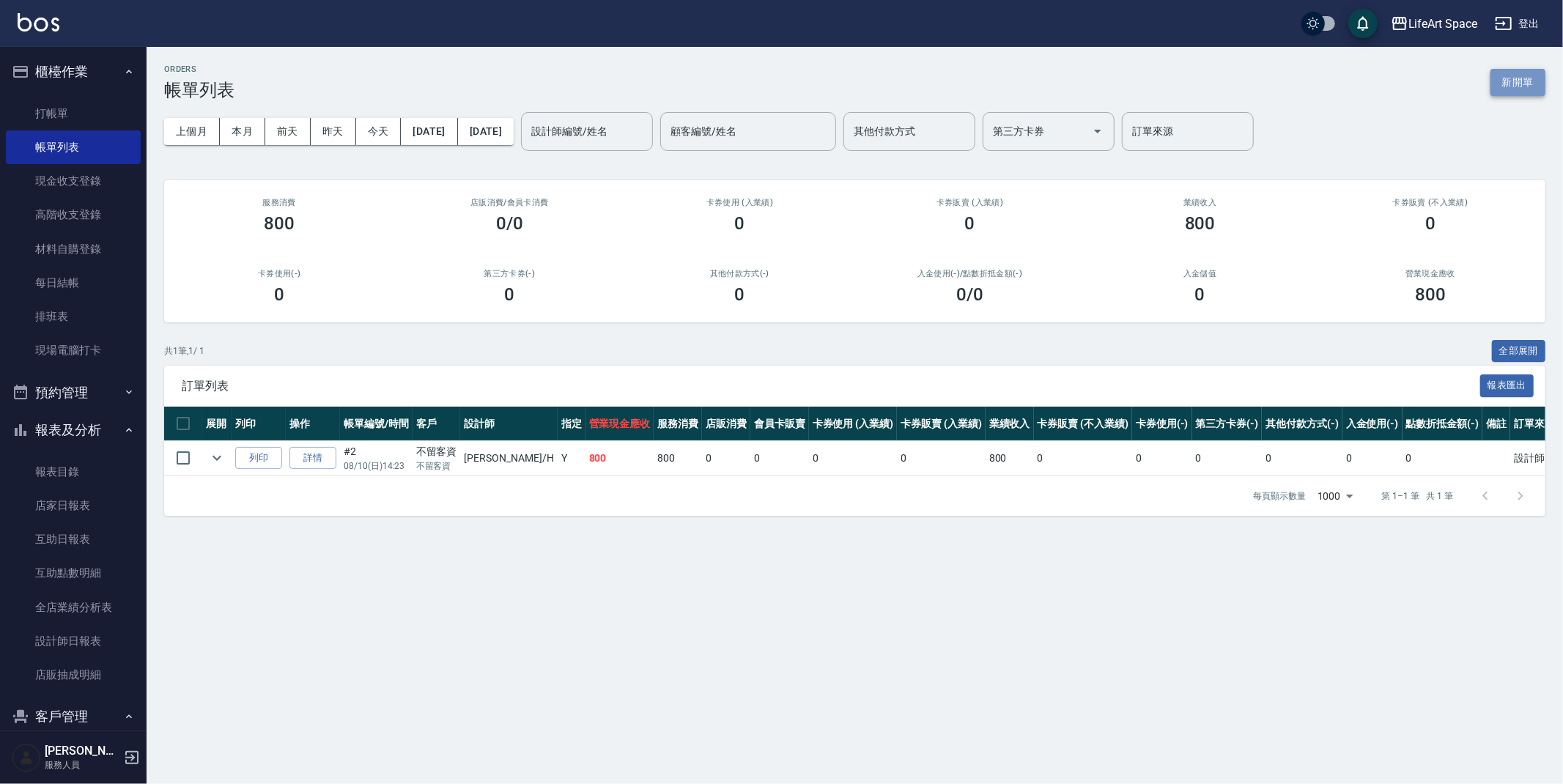
click at [1496, 86] on button "新開單" at bounding box center [1518, 82] width 55 height 27
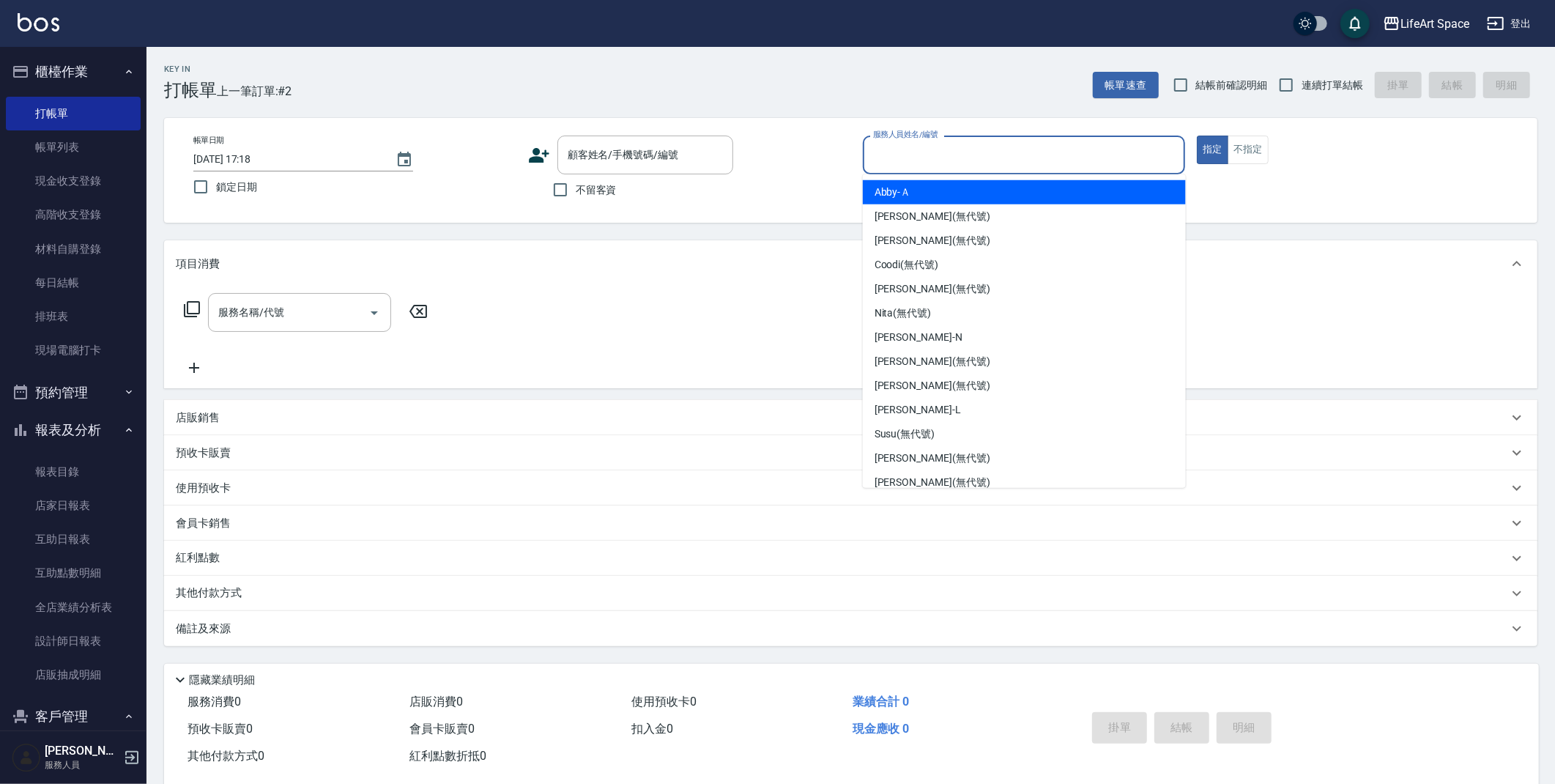
click at [894, 142] on div "服務人員姓名/編號 服務人員姓名/編號" at bounding box center [1024, 155] width 323 height 39
drag, startPoint x: 924, startPoint y: 194, endPoint x: 880, endPoint y: 199, distance: 44.3
click at [924, 194] on div "Abby -Ａ" at bounding box center [1024, 192] width 323 height 24
type input "Abby-Ａ"
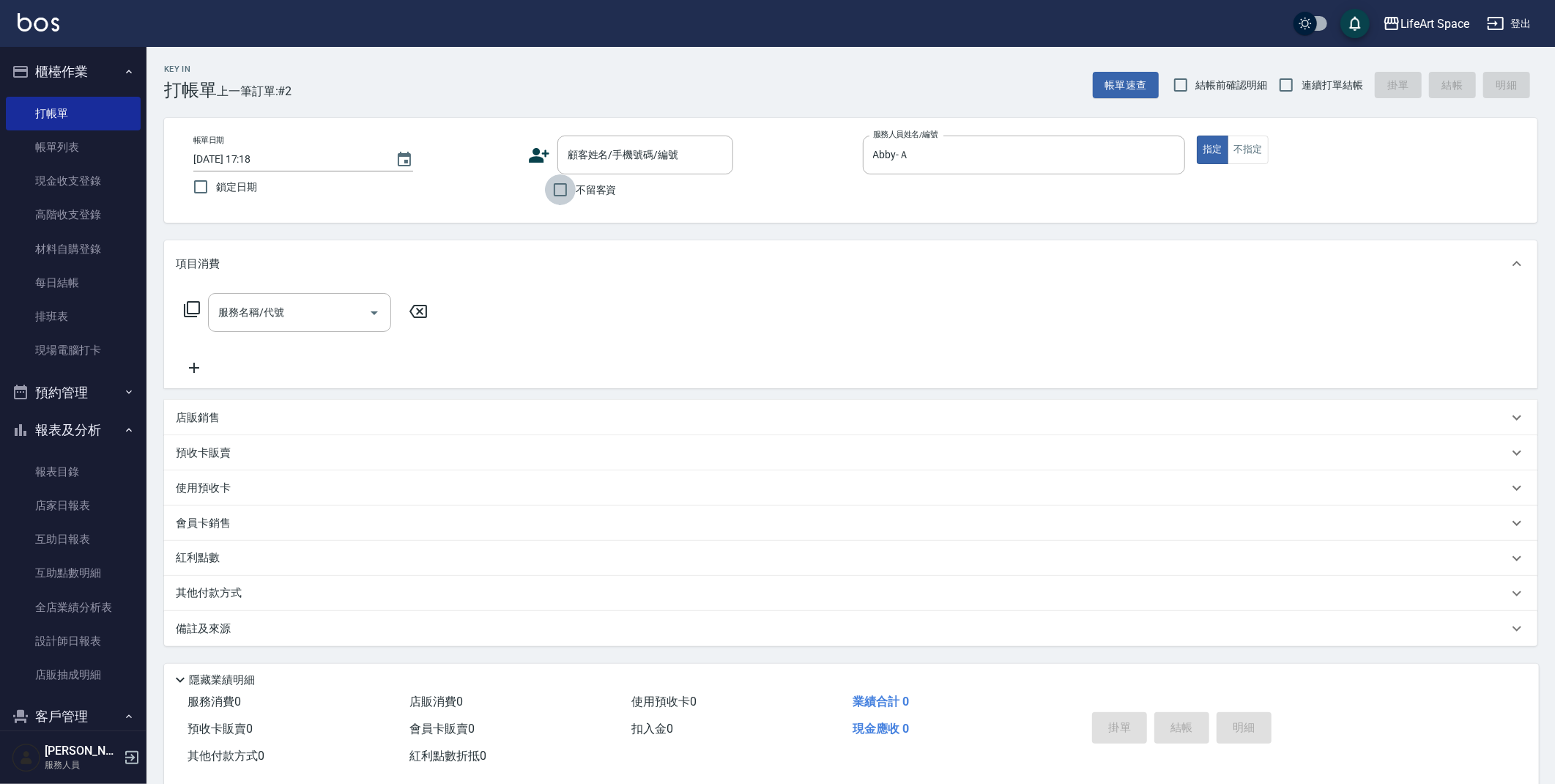
click at [563, 199] on input "不留客資" at bounding box center [561, 189] width 31 height 31
checkbox input "true"
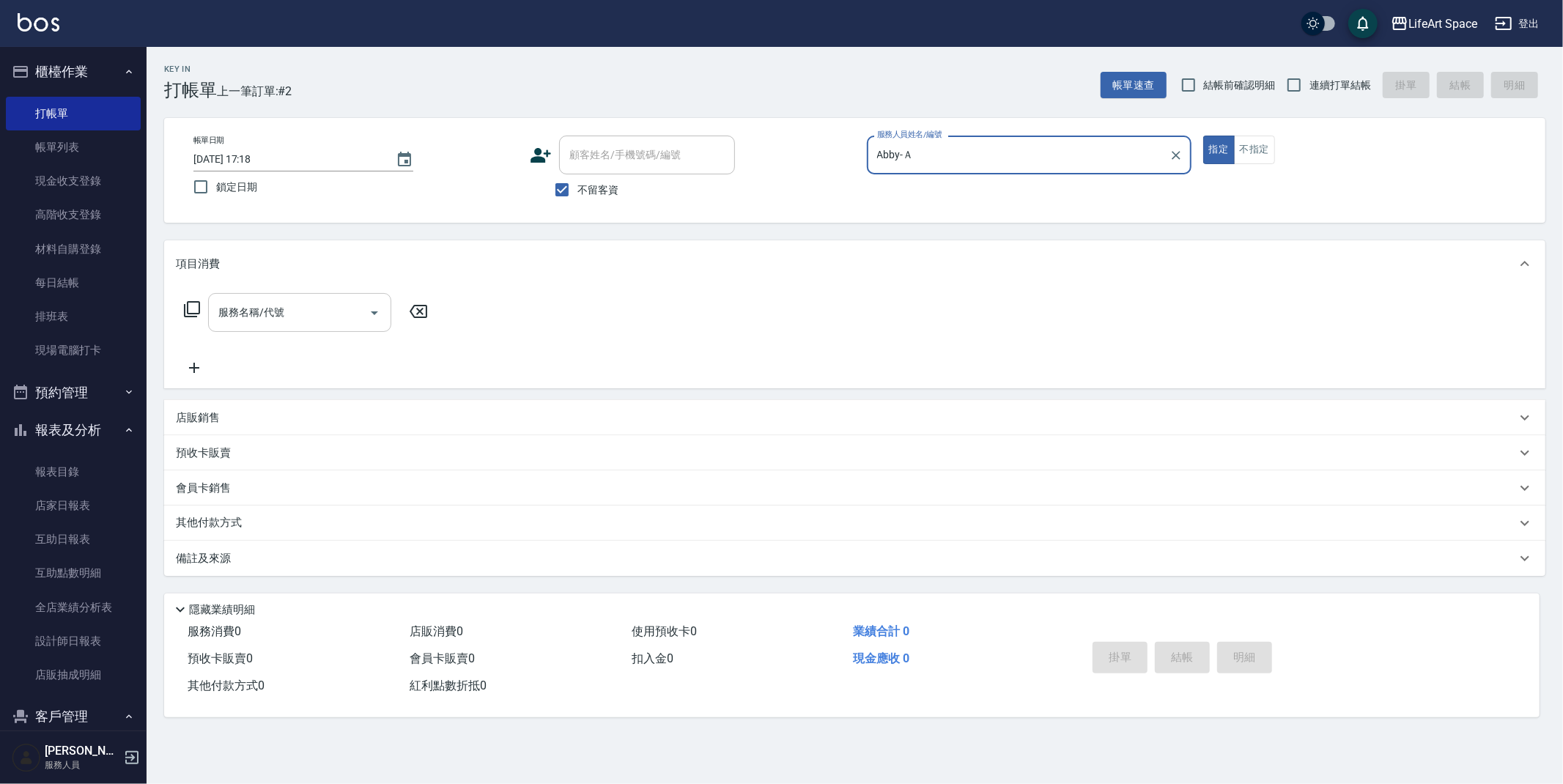
click at [270, 293] on div "服務名稱/代號" at bounding box center [300, 312] width 183 height 39
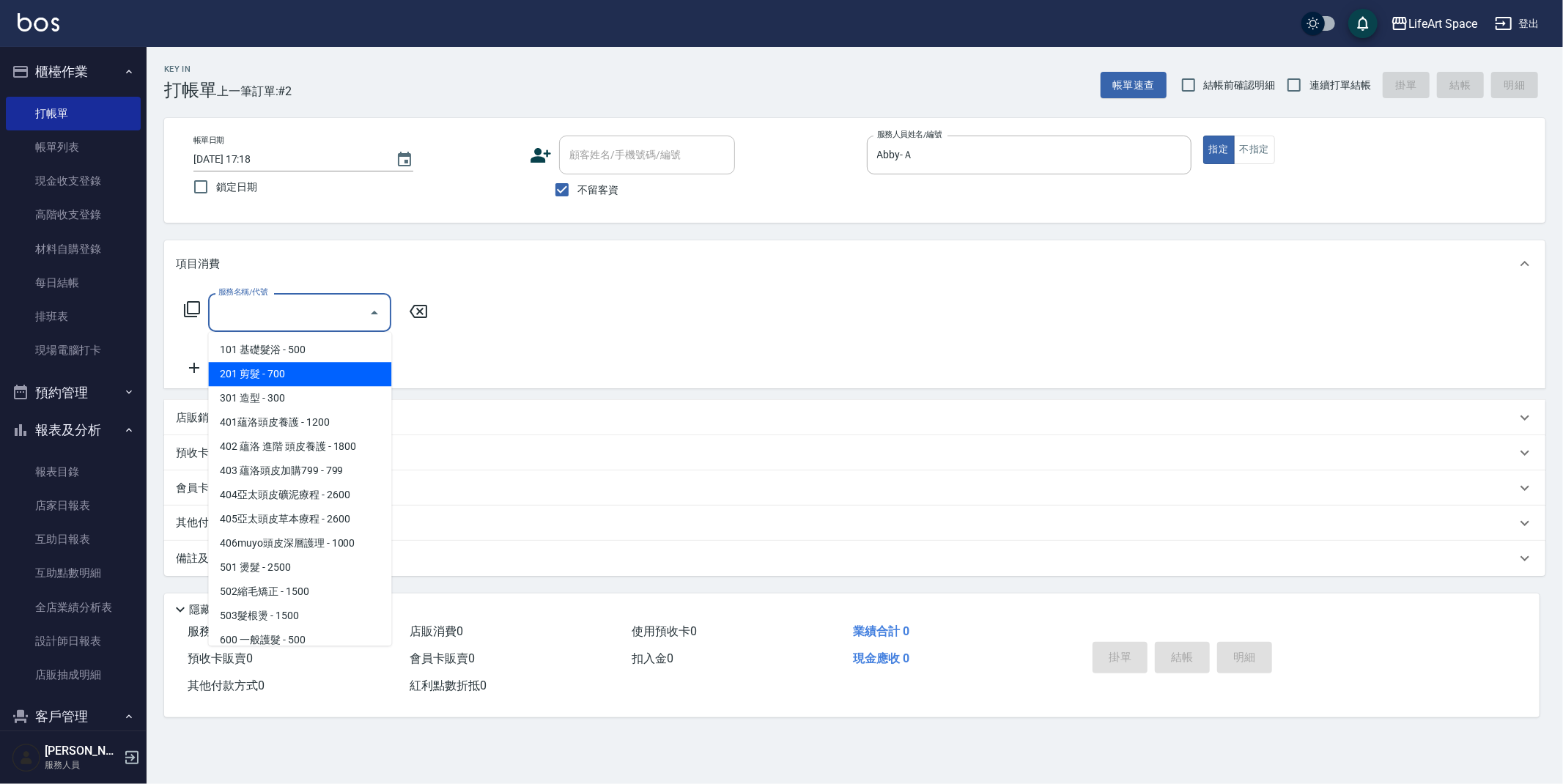
click at [283, 372] on span "201 剪髮 - 700" at bounding box center [300, 374] width 183 height 24
type input "201 剪髮(201)"
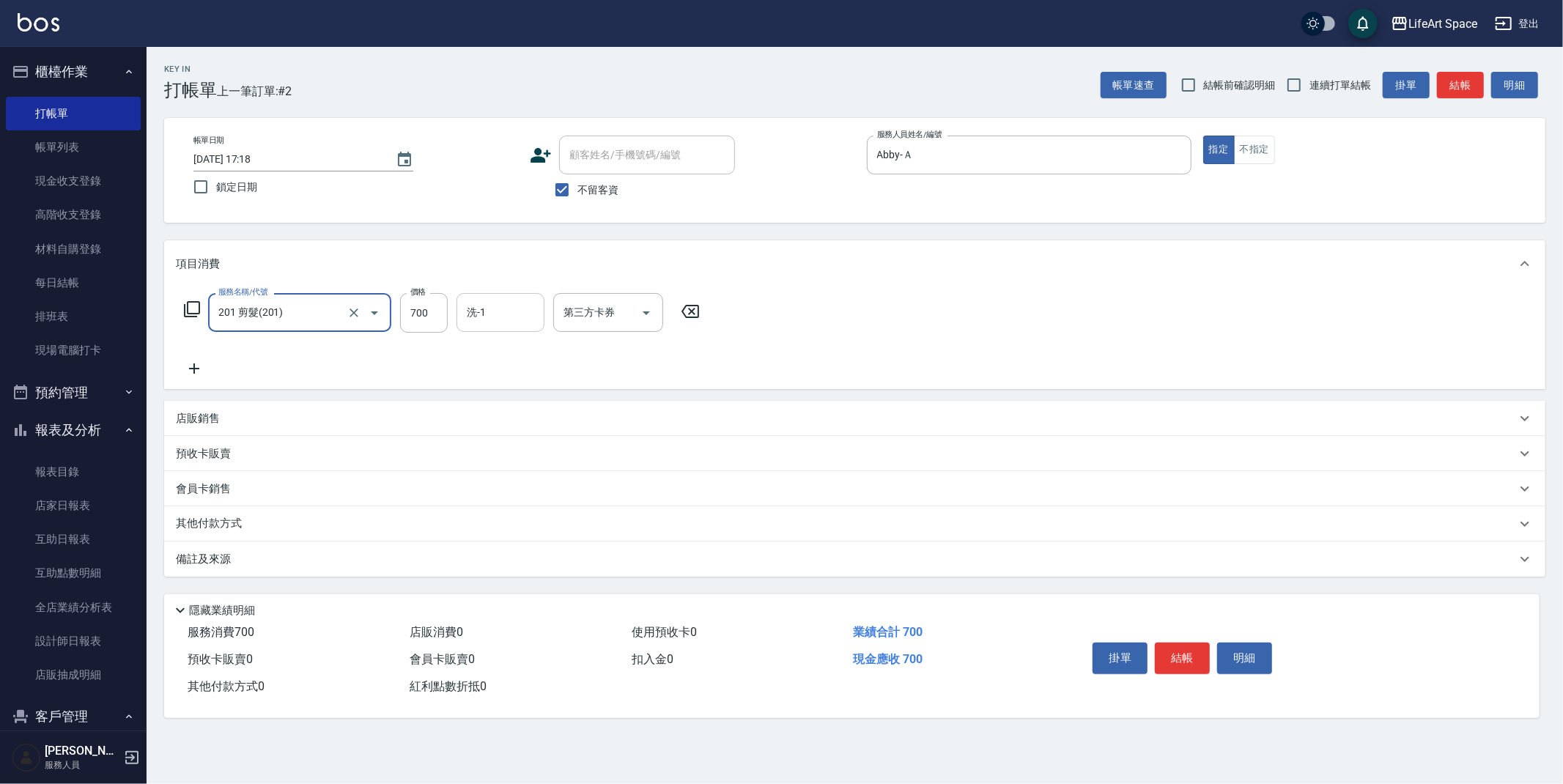
click at [475, 327] on div "洗-1" at bounding box center [501, 312] width 88 height 39
click at [434, 323] on input "700" at bounding box center [424, 312] width 48 height 39
type input "800"
click at [265, 531] on div "其他付款方式" at bounding box center [846, 524] width 1340 height 16
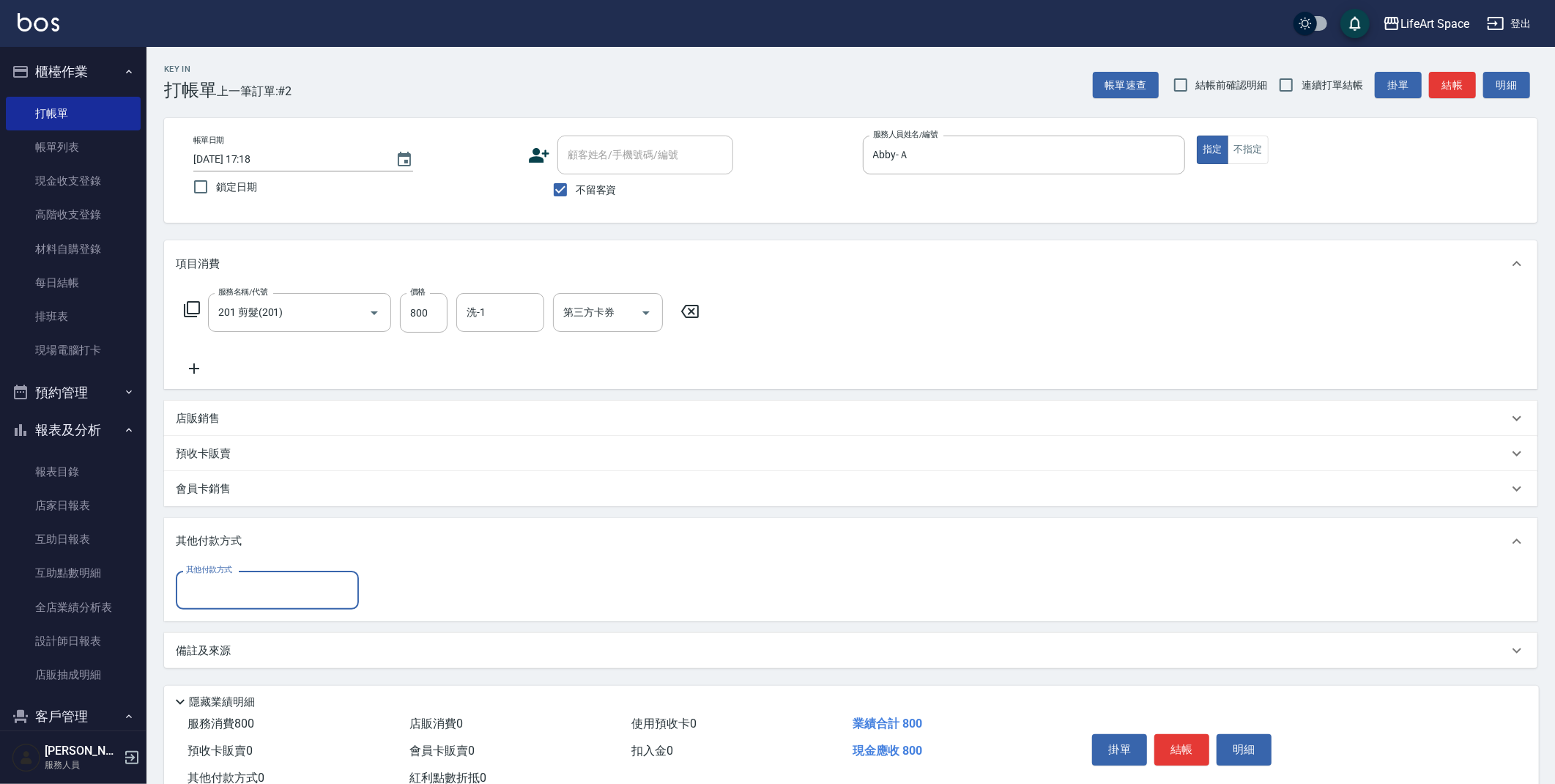
click at [287, 589] on input "其他付款方式" at bounding box center [267, 590] width 170 height 25
click at [287, 534] on div "其他付款方式" at bounding box center [842, 541] width 1332 height 16
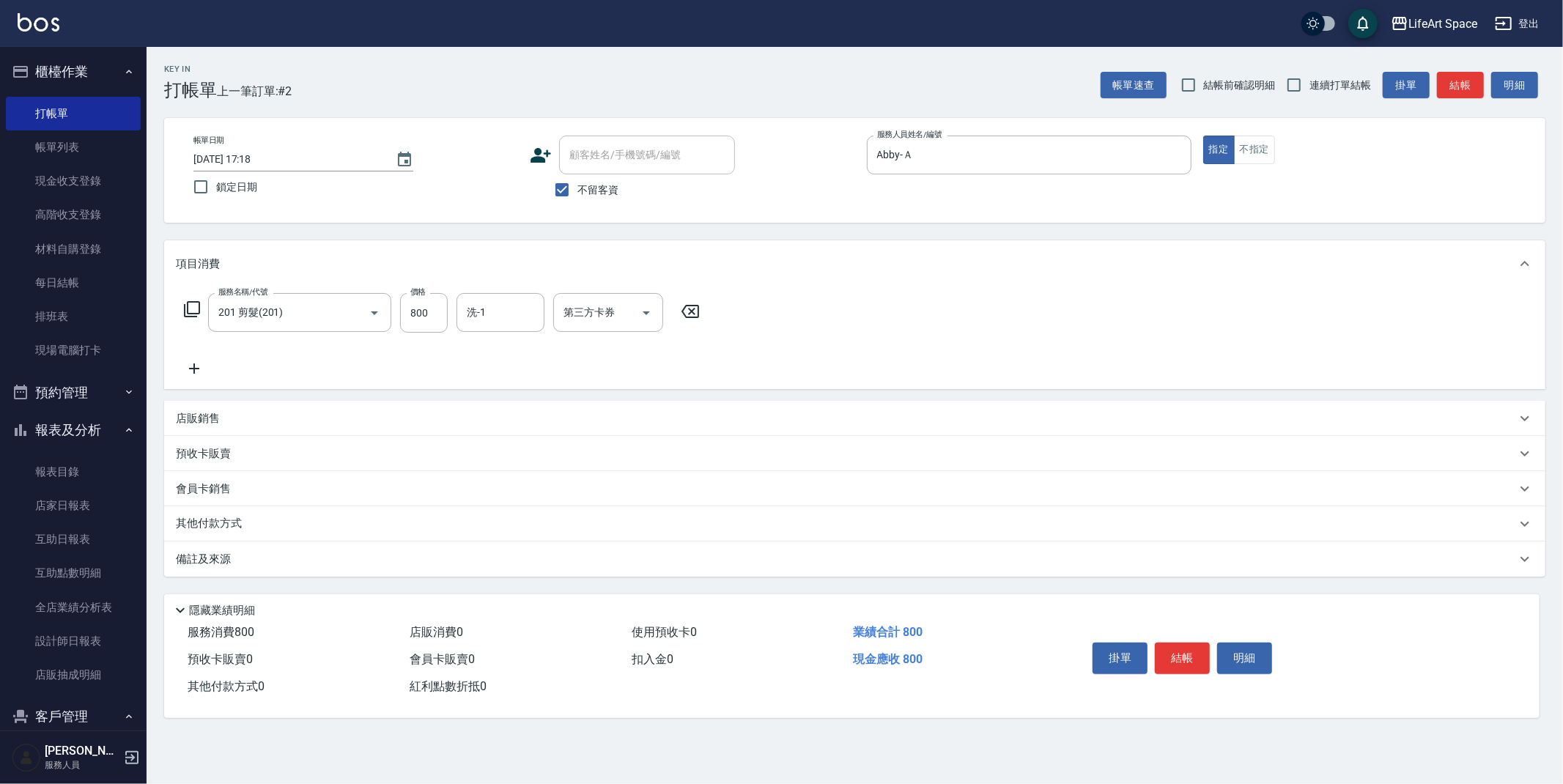
click at [269, 570] on div "備註及來源" at bounding box center [854, 559] width 1381 height 35
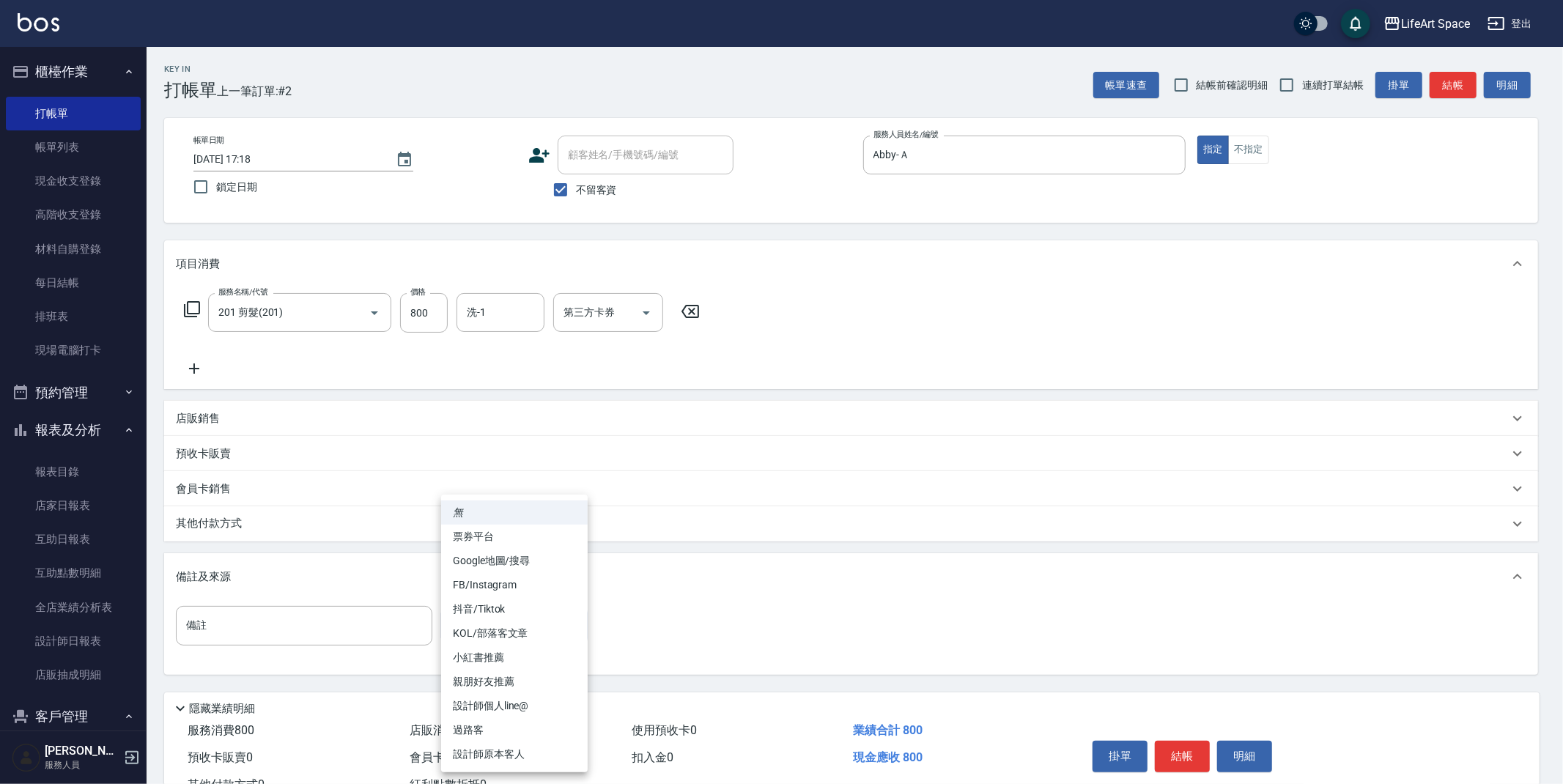
click at [567, 624] on body "LifeArt Space 登出 櫃檯作業 打帳單 帳單列表 現金收支登錄 高階收支登錄 材料自購登錄 每日結帳 排班表 現場電腦打卡 預約管理 預約管理 單…" at bounding box center [781, 417] width 1563 height 834
click at [1243, 158] on div at bounding box center [781, 392] width 1563 height 784
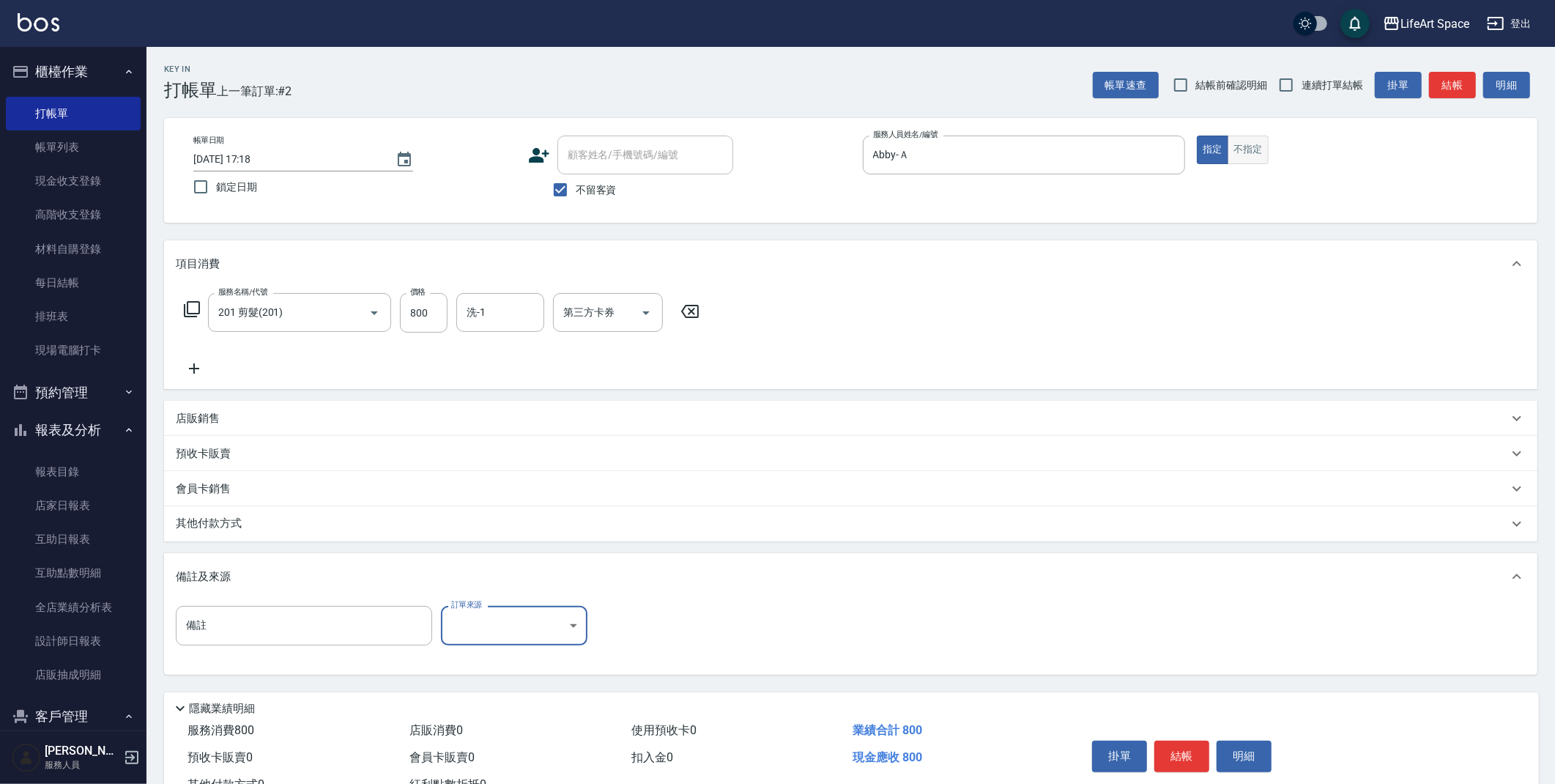
click at [1239, 158] on button "不指定" at bounding box center [1248, 149] width 41 height 28
click at [1186, 759] on button "結帳" at bounding box center [1181, 756] width 55 height 31
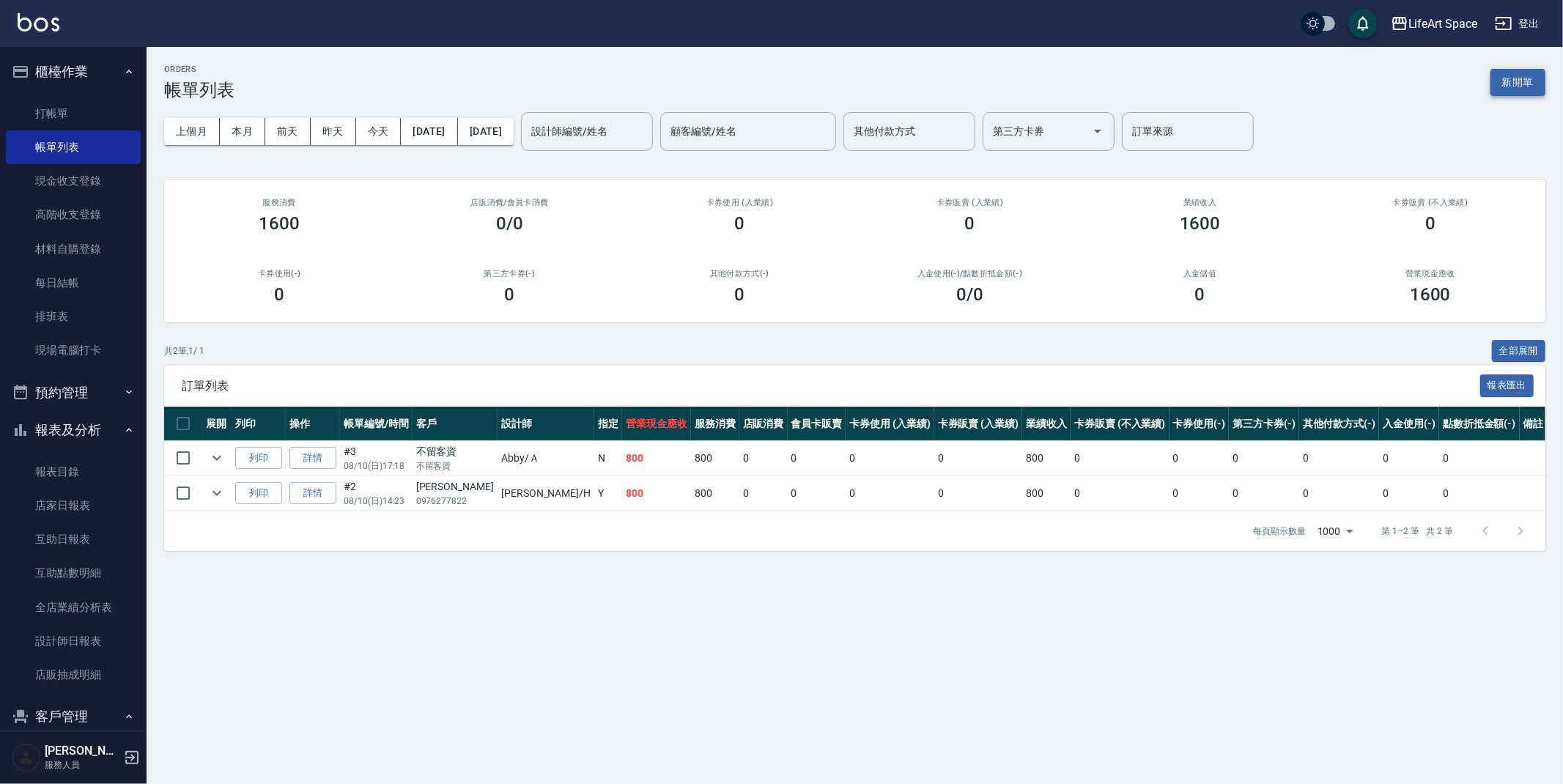
click at [1525, 86] on button "新開單" at bounding box center [1518, 82] width 55 height 27
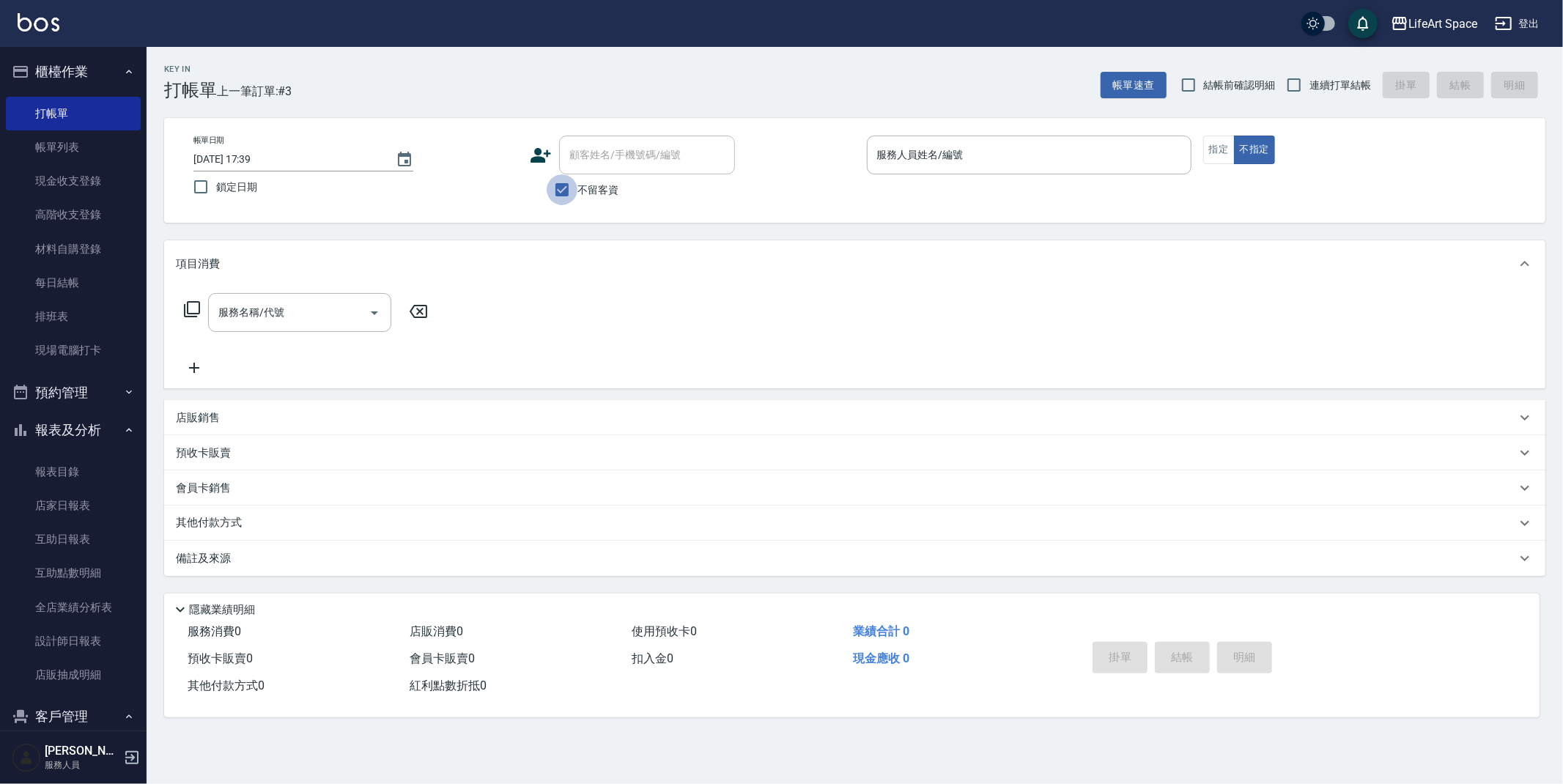
click at [574, 186] on input "不留客資" at bounding box center [562, 189] width 31 height 31
checkbox input "false"
click at [662, 133] on div "帳單日期 [DATE] 17:39 鎖定日期 顧客姓名/手機號碼/編號 顧客姓名/手機號碼/編號 不留客資 服務人員姓名/編號 服務人員姓名/編號 指定 不指定" at bounding box center [854, 170] width 1381 height 105
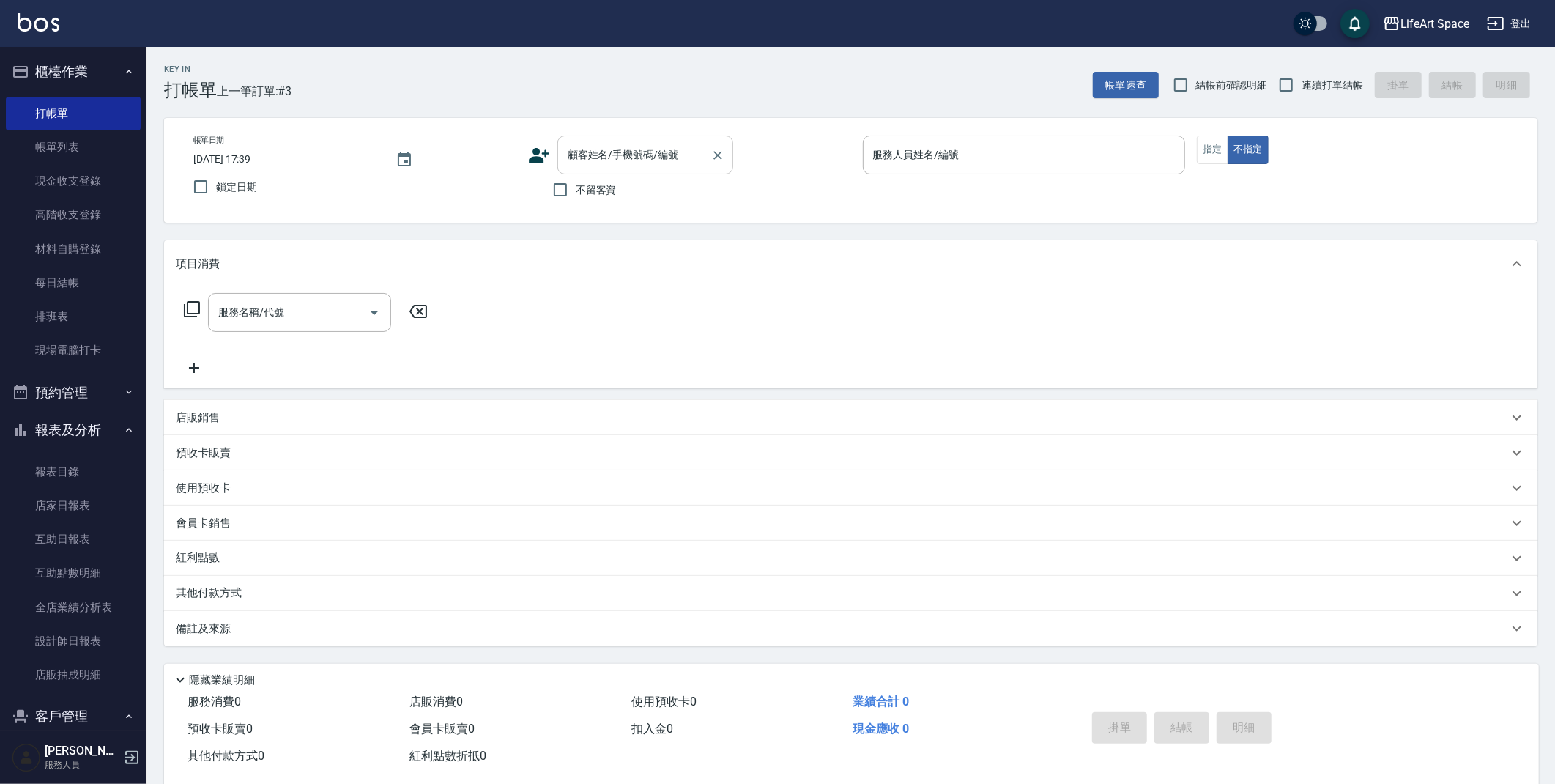
click at [659, 146] on div "顧客姓名/手機號碼/編號 顧客姓名/手機號碼/編號" at bounding box center [645, 155] width 176 height 39
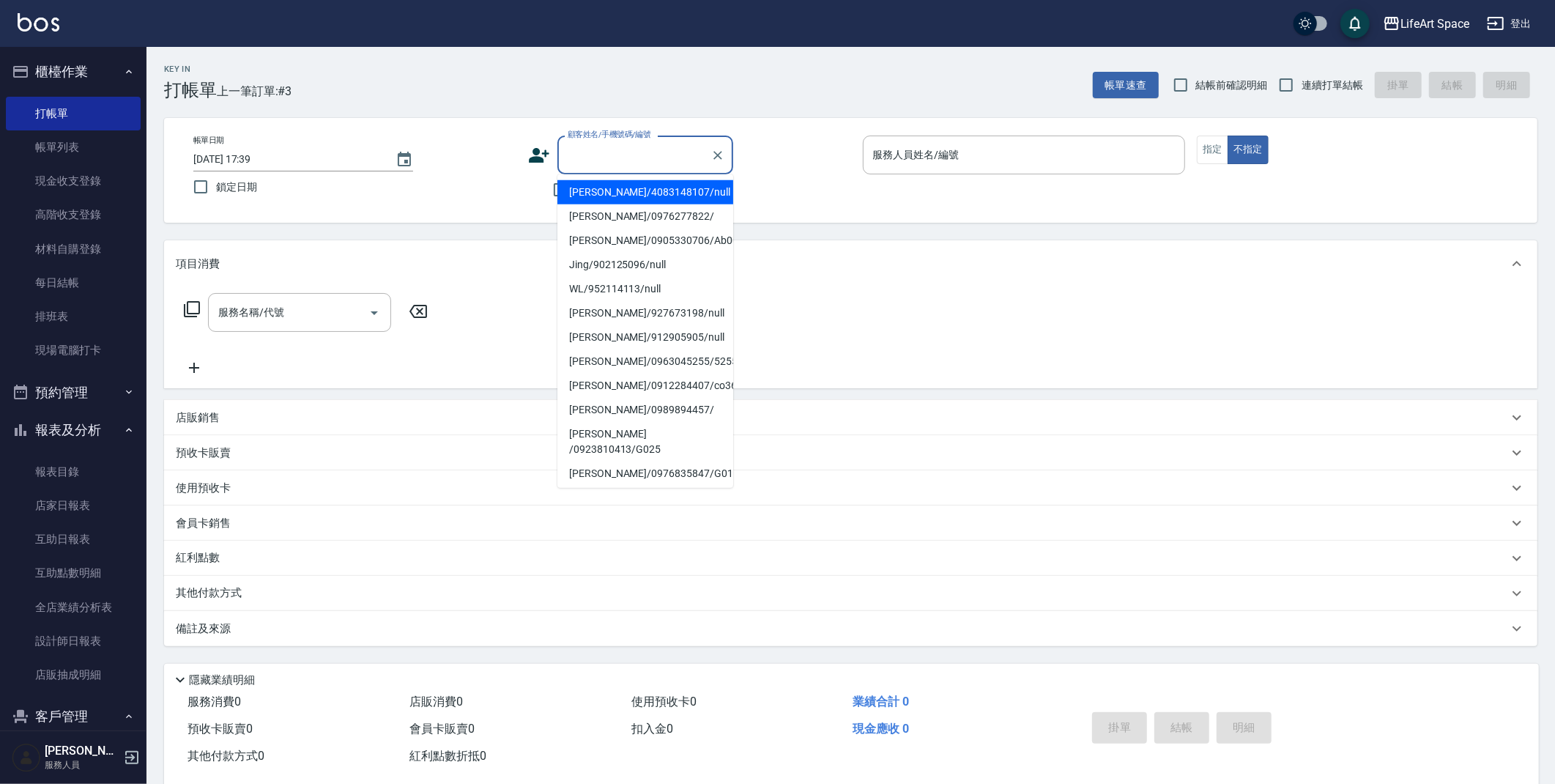
type input "f"
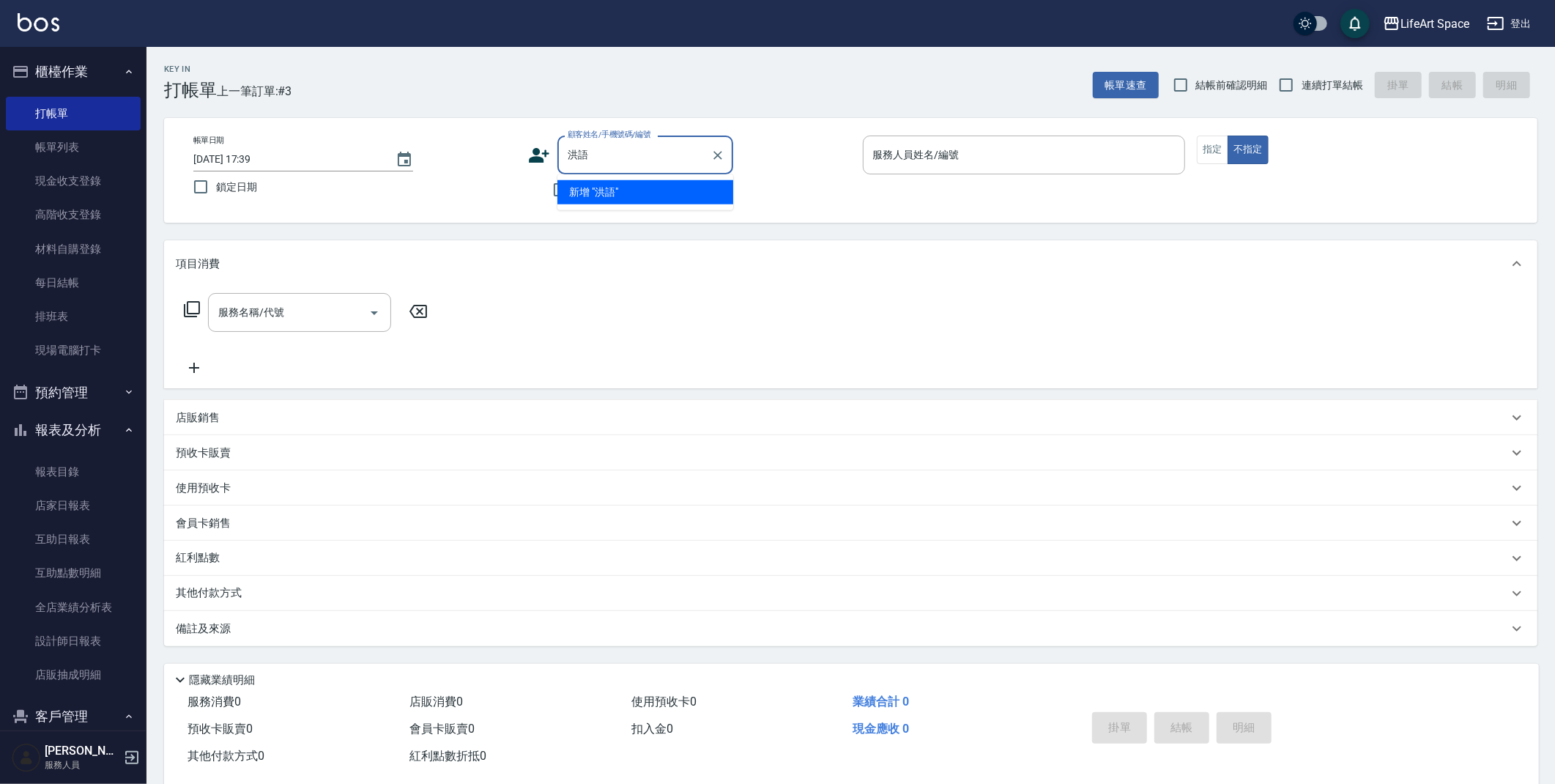
click at [657, 153] on input "洪語" at bounding box center [634, 155] width 141 height 25
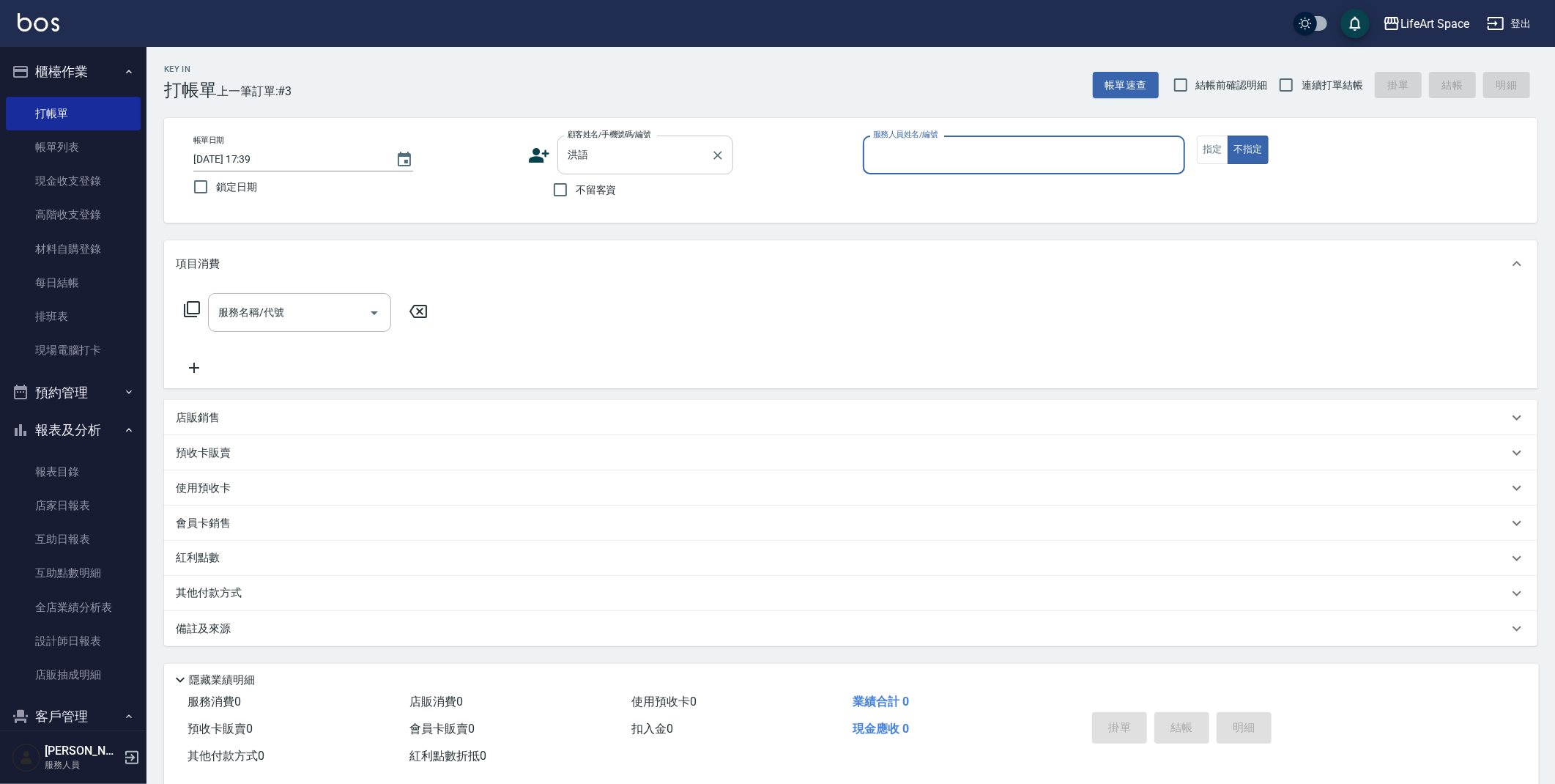
click at [618, 160] on input "洪語" at bounding box center [634, 155] width 141 height 25
type input "[PERSON_NAME]"
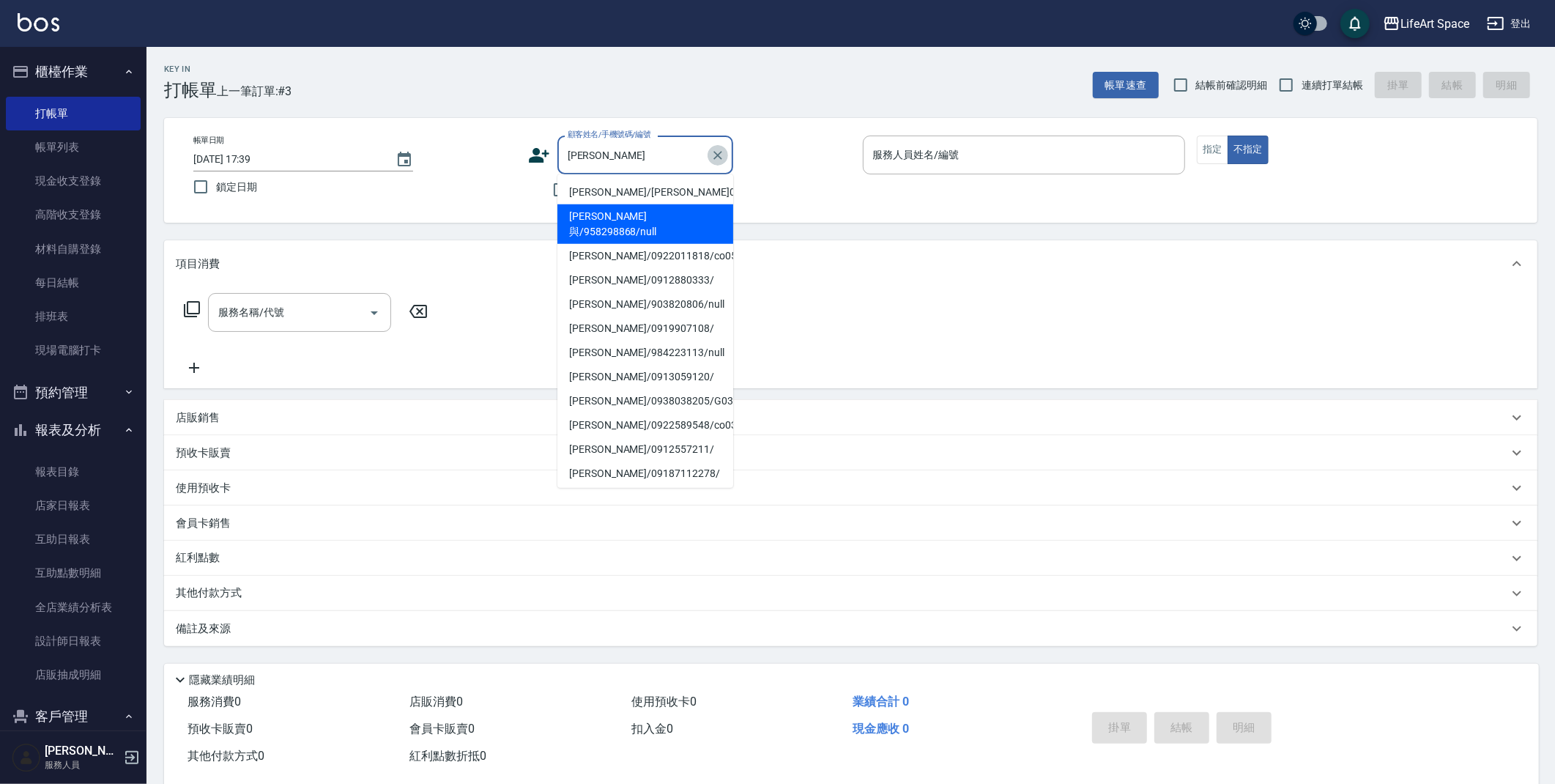
drag, startPoint x: 722, startPoint y: 156, endPoint x: 699, endPoint y: 151, distance: 23.5
click at [722, 156] on icon "Clear" at bounding box center [718, 155] width 15 height 15
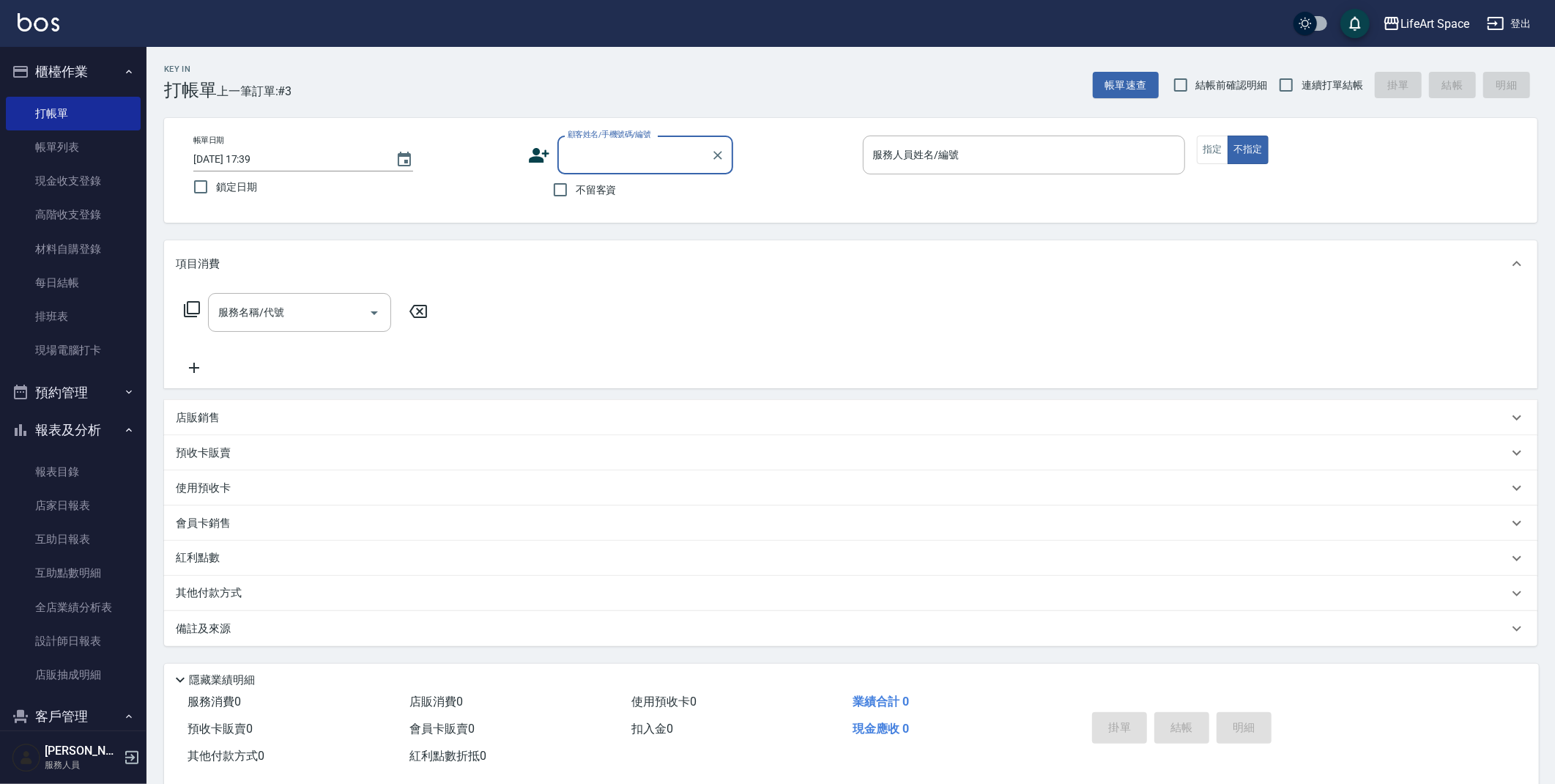
click at [695, 151] on input "顧客姓名/手機號碼/編號" at bounding box center [634, 155] width 141 height 25
type input "０"
click at [640, 193] on li "宏語聆/0937971830/" at bounding box center [645, 192] width 176 height 24
type input "宏語聆/0937971830/"
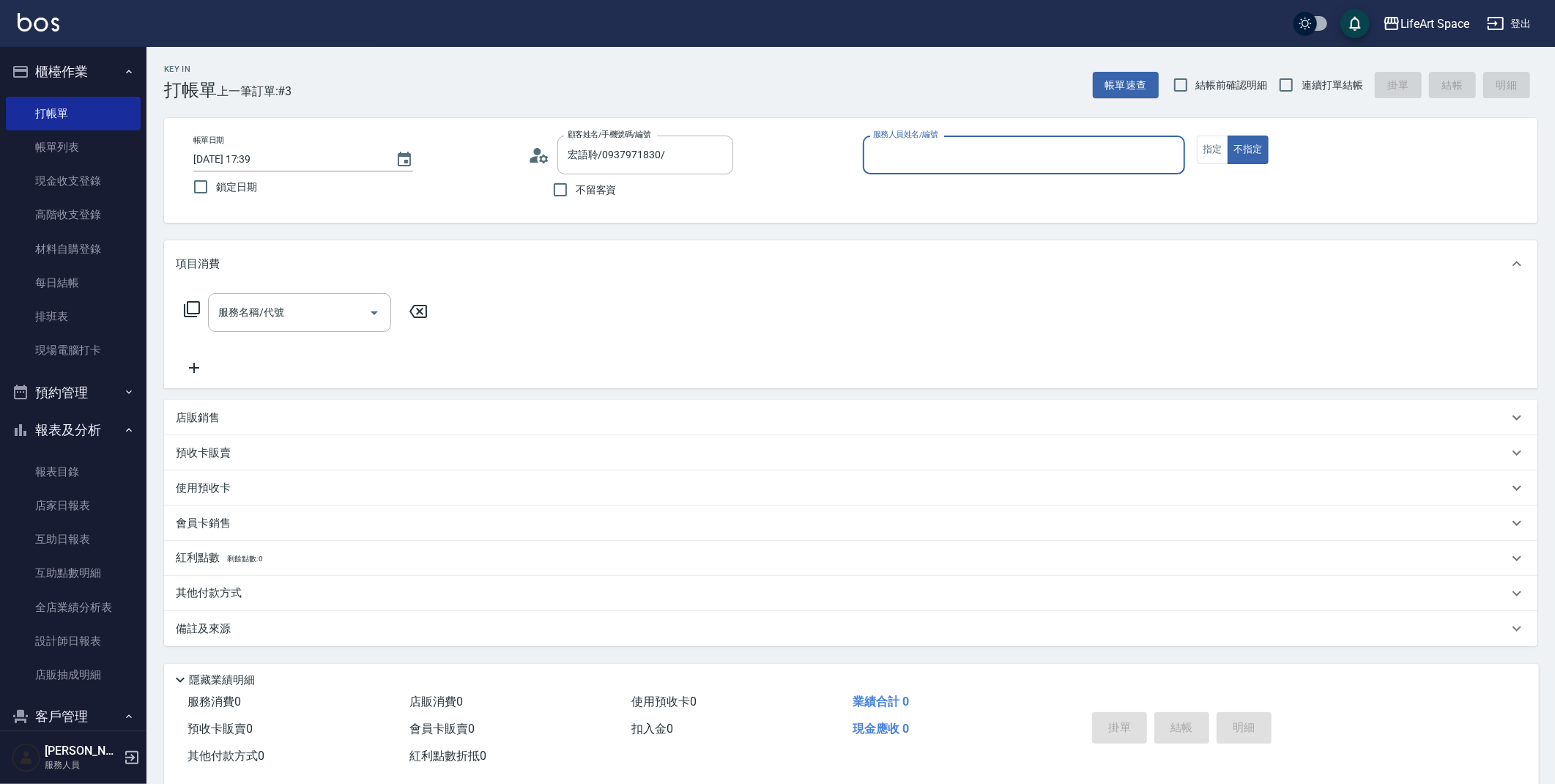
type input "[PERSON_NAME]"
click at [248, 317] on input "服務名稱/代號" at bounding box center [289, 312] width 148 height 25
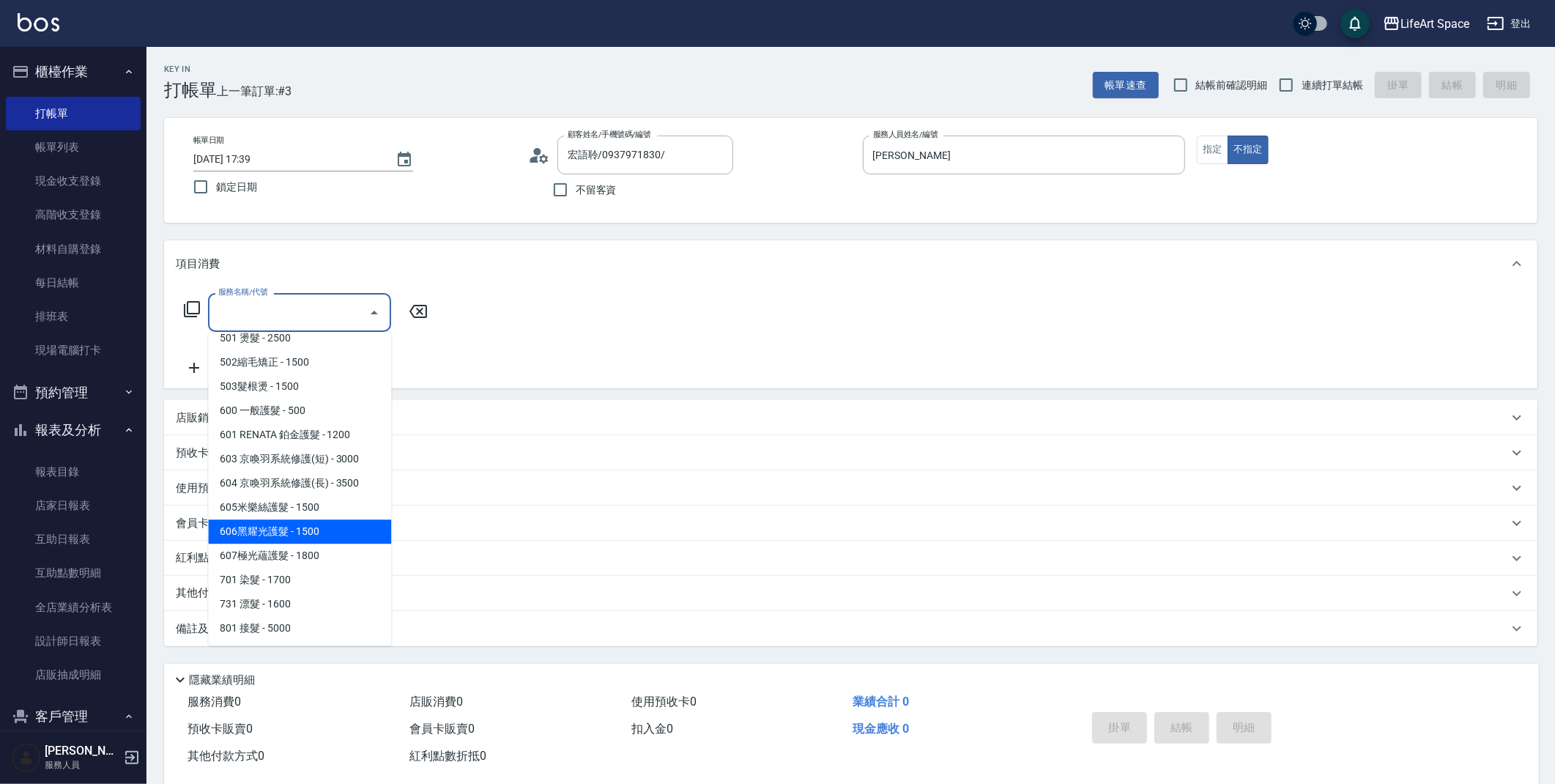
scroll to position [81, 0]
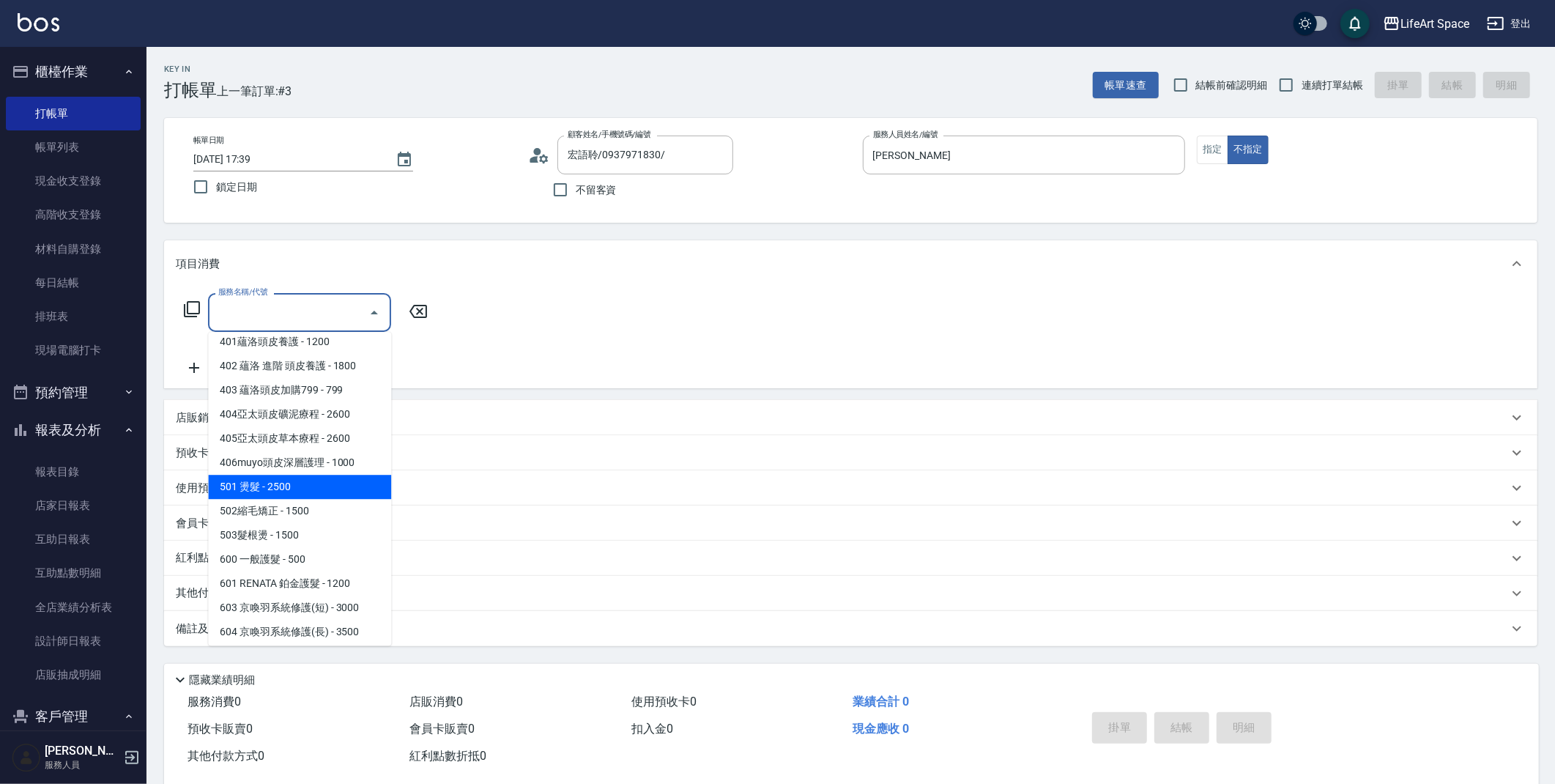
click at [302, 497] on span "501 燙髮 - 2500" at bounding box center [300, 486] width 183 height 24
type input "501 燙髮(501)"
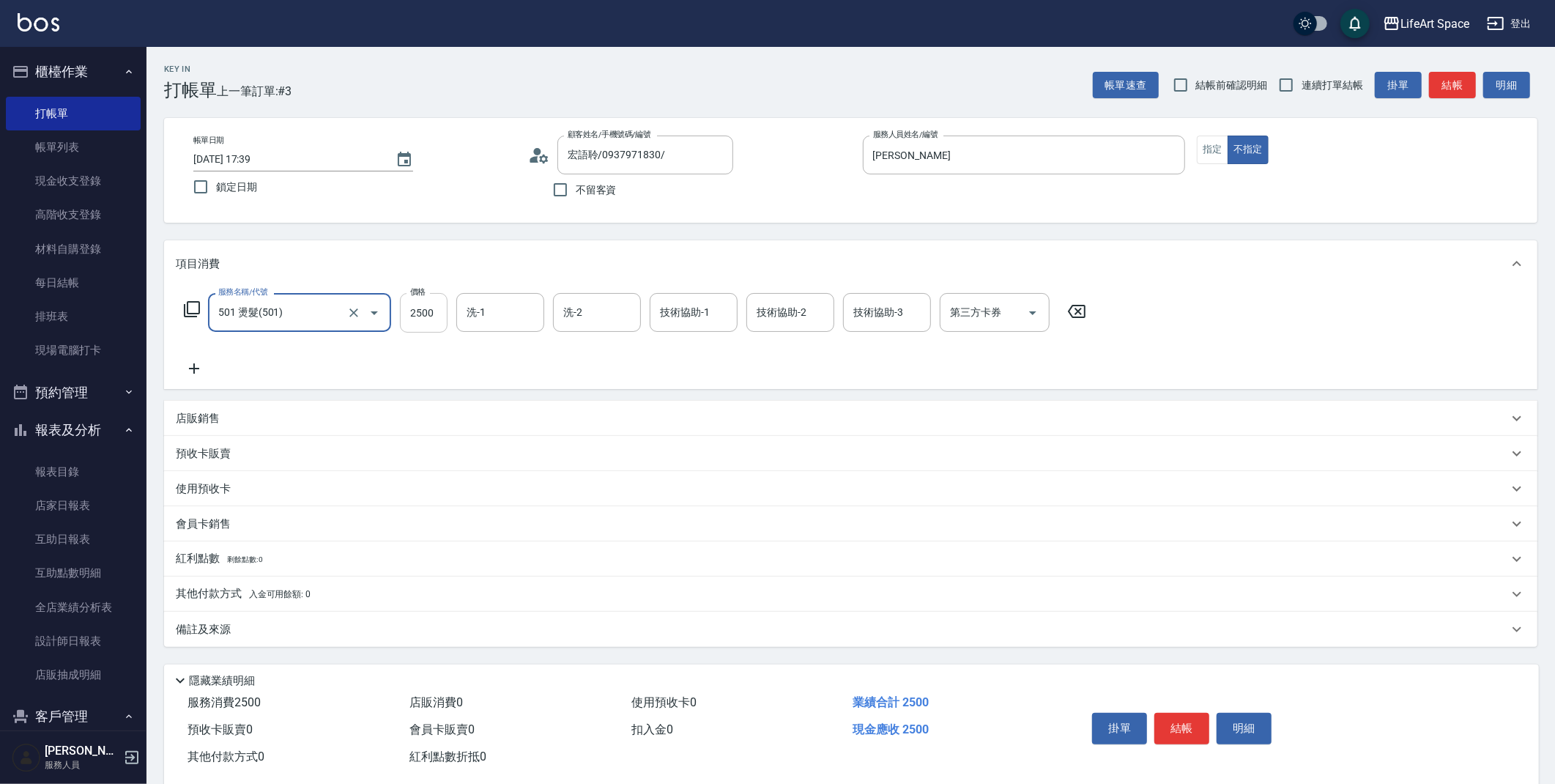
click at [434, 320] on input "2500" at bounding box center [424, 312] width 48 height 39
type input "3640"
click at [248, 632] on div "備註及來源" at bounding box center [842, 630] width 1332 height 15
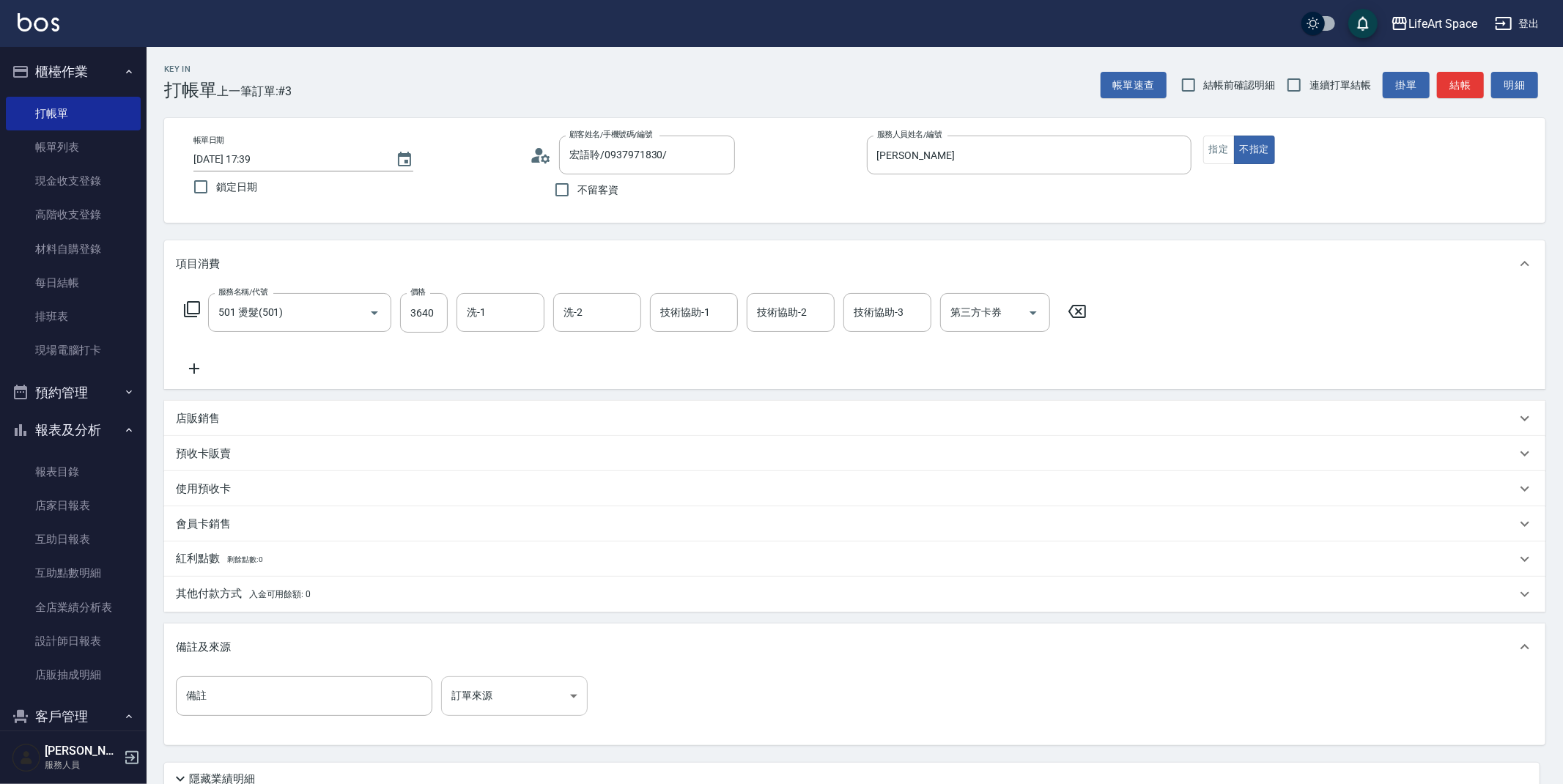
click at [477, 690] on body "LifeArt Space 登出 櫃檯作業 打帳單 帳單列表 現金收支登錄 高階收支登錄 材料自購登錄 每日結帳 排班表 現場電腦打卡 預約管理 預約管理 單…" at bounding box center [781, 452] width 1563 height 904
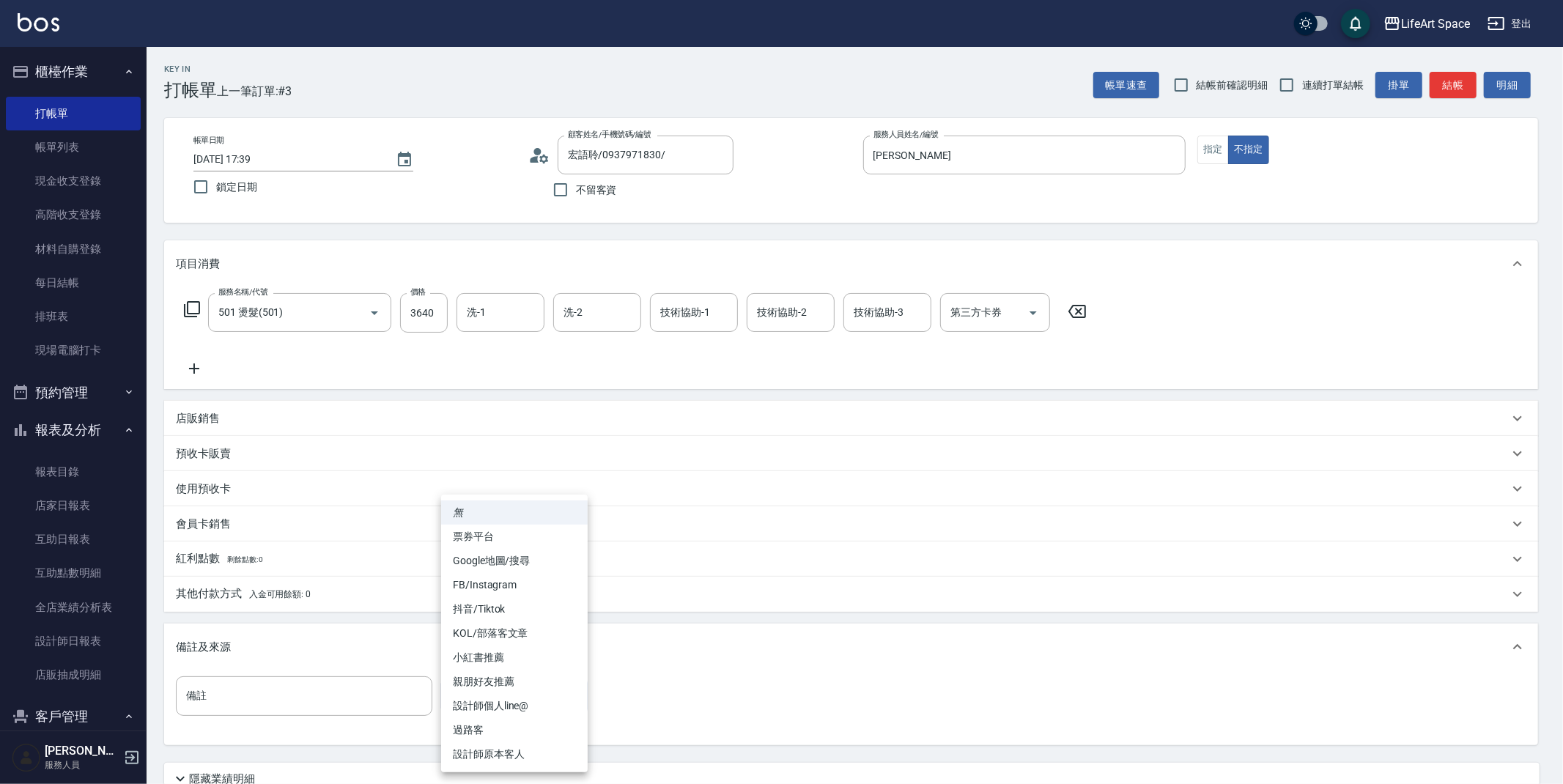
click at [503, 752] on li "設計師原本客人" at bounding box center [515, 754] width 146 height 24
type input "設計師原本客人"
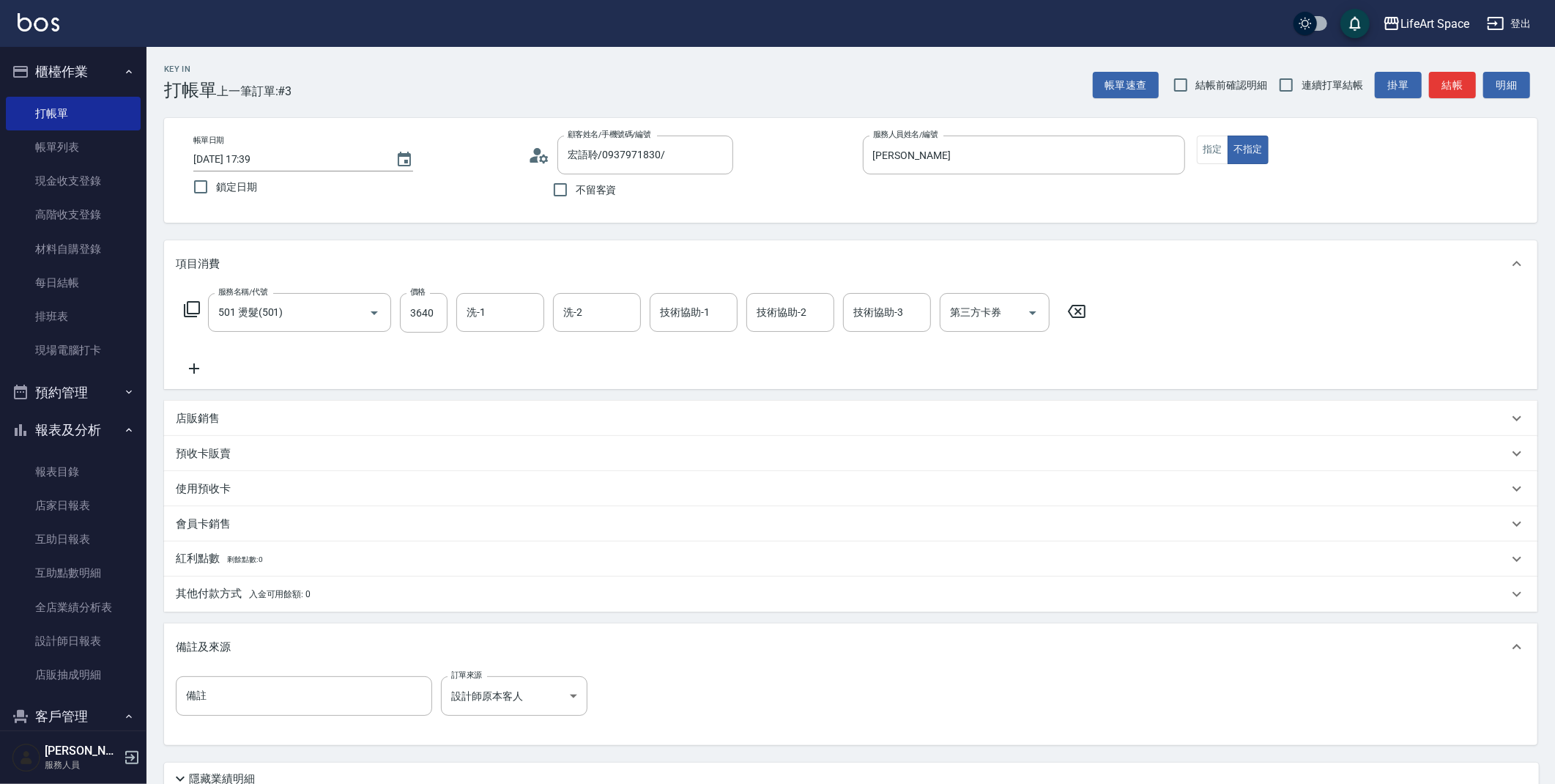
click at [246, 596] on p "其他付款方式 入金可用餘額: 0" at bounding box center [243, 594] width 135 height 16
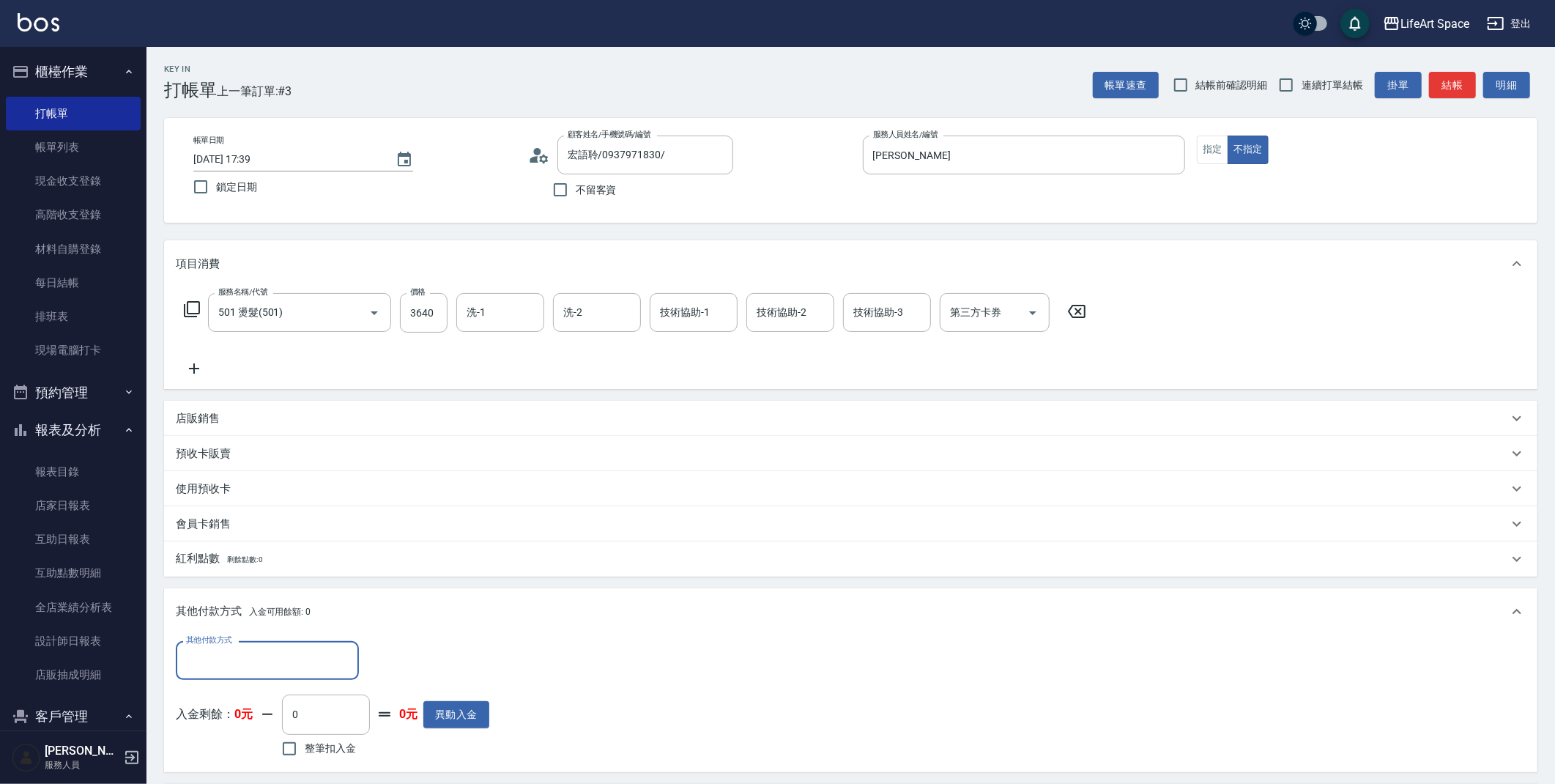
scroll to position [0, 0]
click at [288, 652] on input "其他付款方式" at bounding box center [267, 660] width 170 height 25
click at [266, 568] on span "Linepay" at bounding box center [267, 574] width 183 height 24
type input "Linepay"
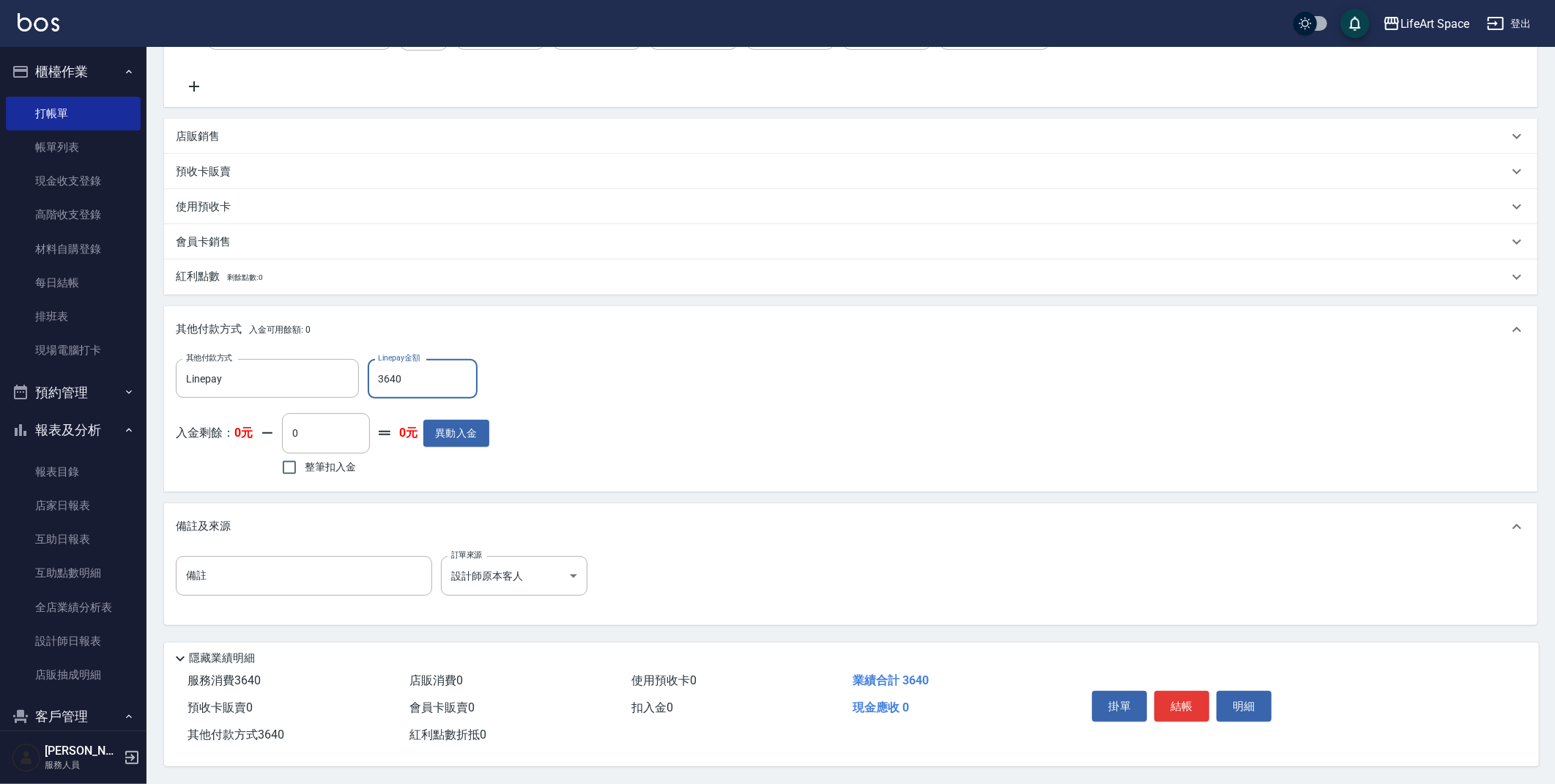
scroll to position [286, 0]
type input "3640"
click at [1195, 697] on button "結帳" at bounding box center [1181, 706] width 55 height 31
